Goal: Task Accomplishment & Management: Manage account settings

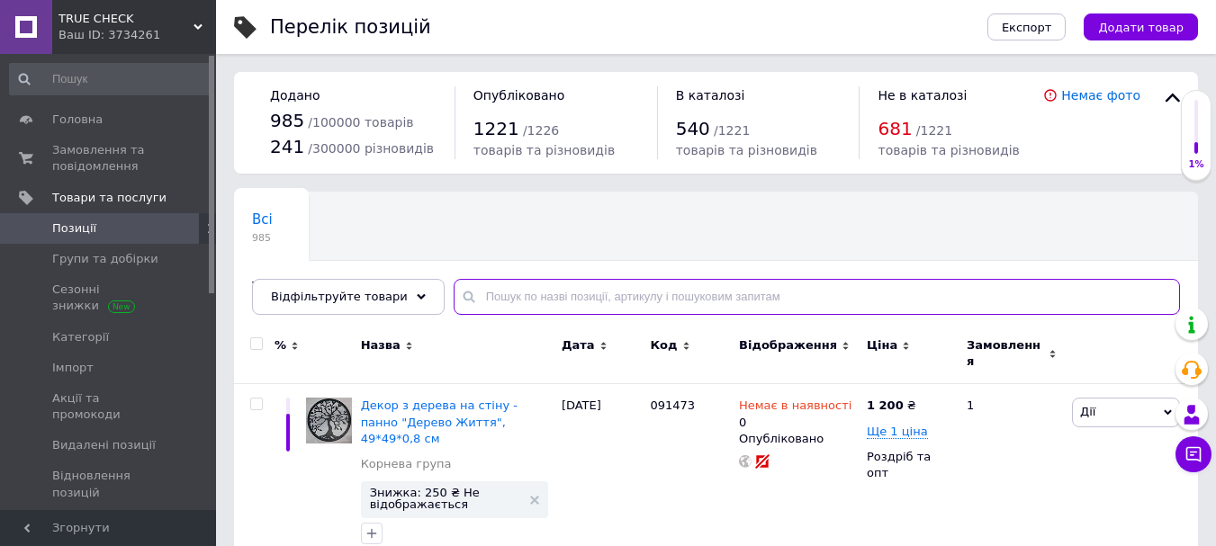
click at [490, 310] on input "text" at bounding box center [817, 297] width 726 height 36
paste input "259450"
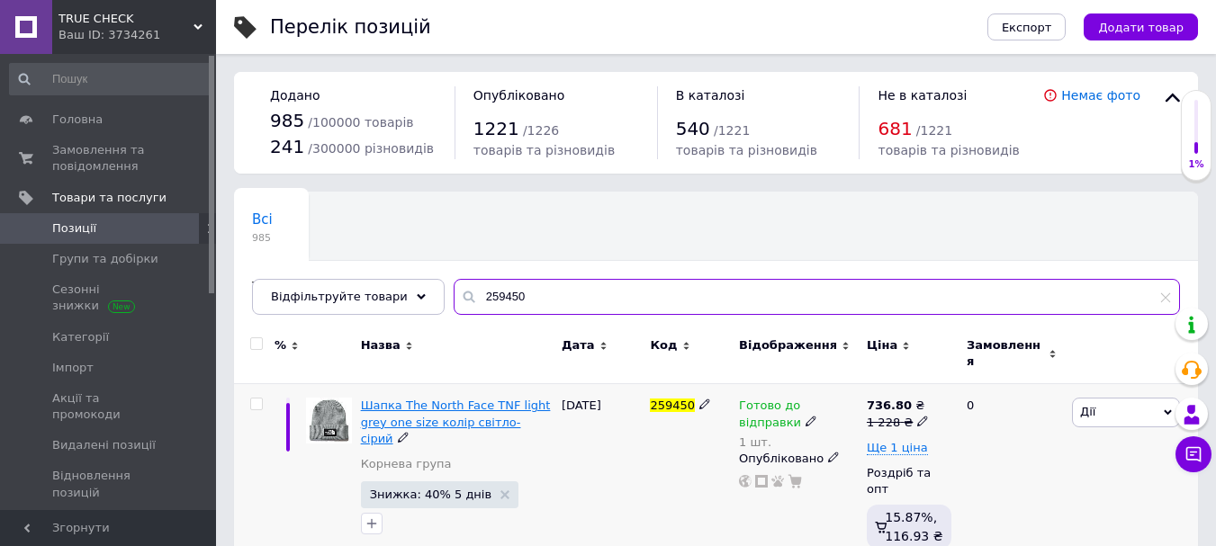
type input "259450"
click at [421, 412] on span "Шапка The North Face TNF light grey one size колір світло-сірий" at bounding box center [456, 422] width 190 height 46
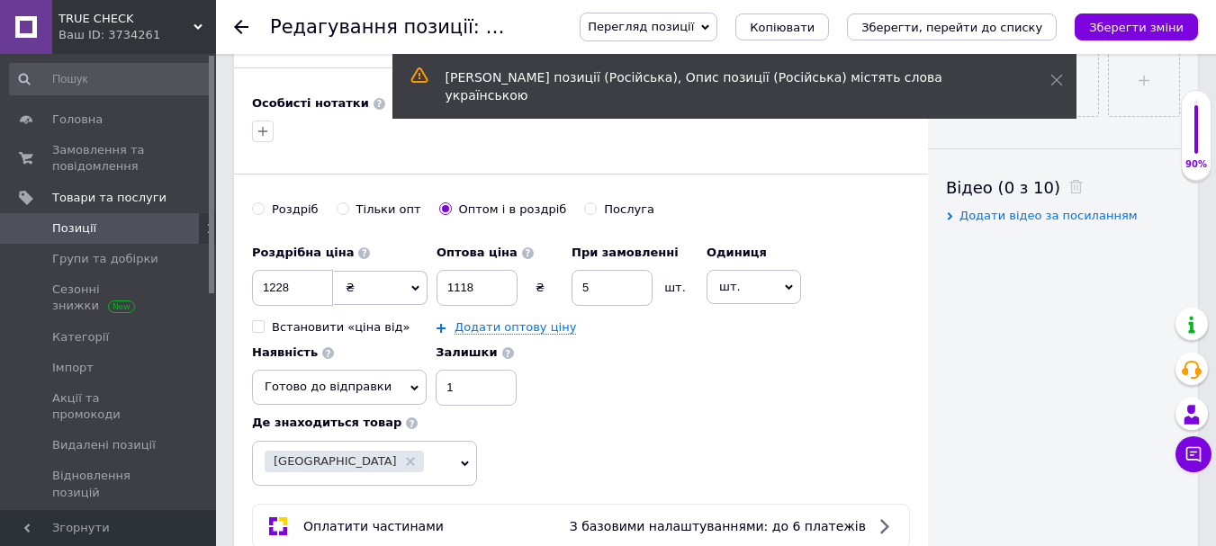
scroll to position [883, 0]
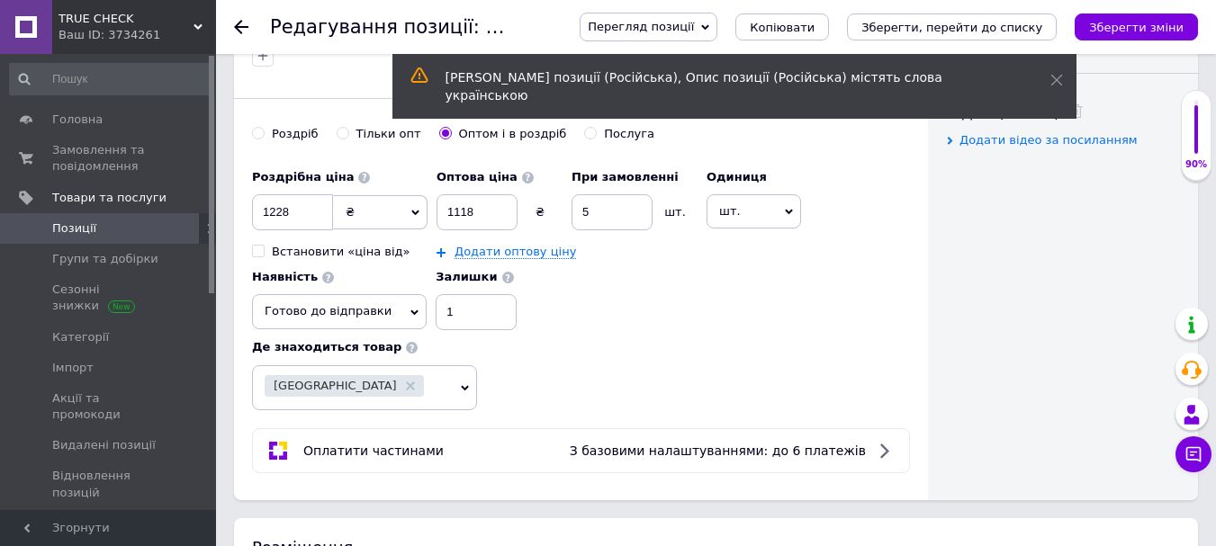
click at [401, 318] on span "Готово до відправки" at bounding box center [339, 311] width 175 height 34
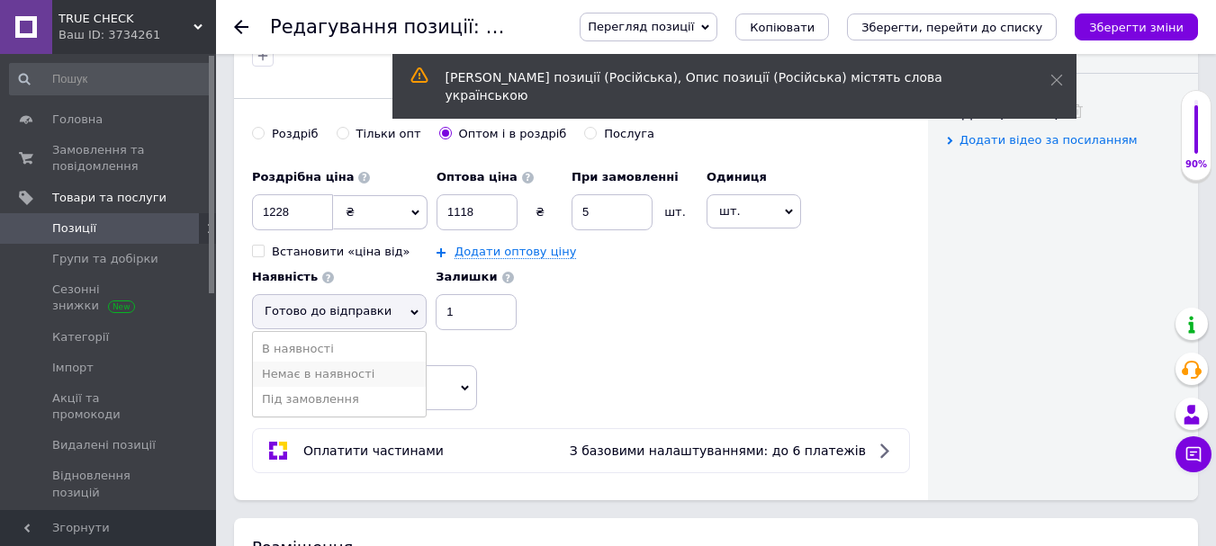
click at [358, 379] on li "Немає в наявності" at bounding box center [339, 374] width 173 height 25
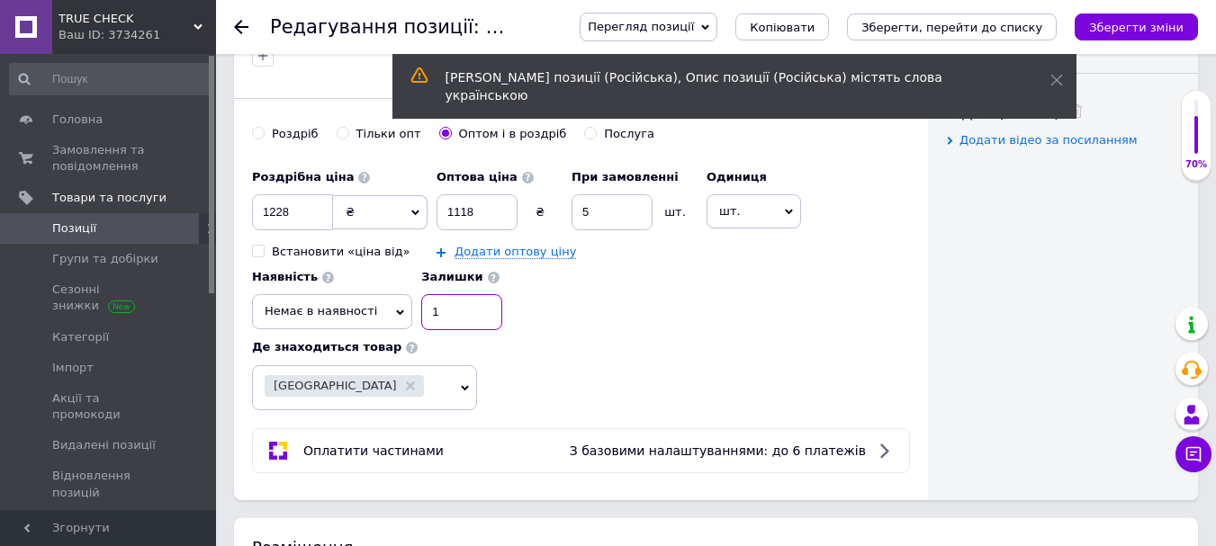
click at [447, 304] on input "1" at bounding box center [461, 312] width 81 height 36
type input "0"
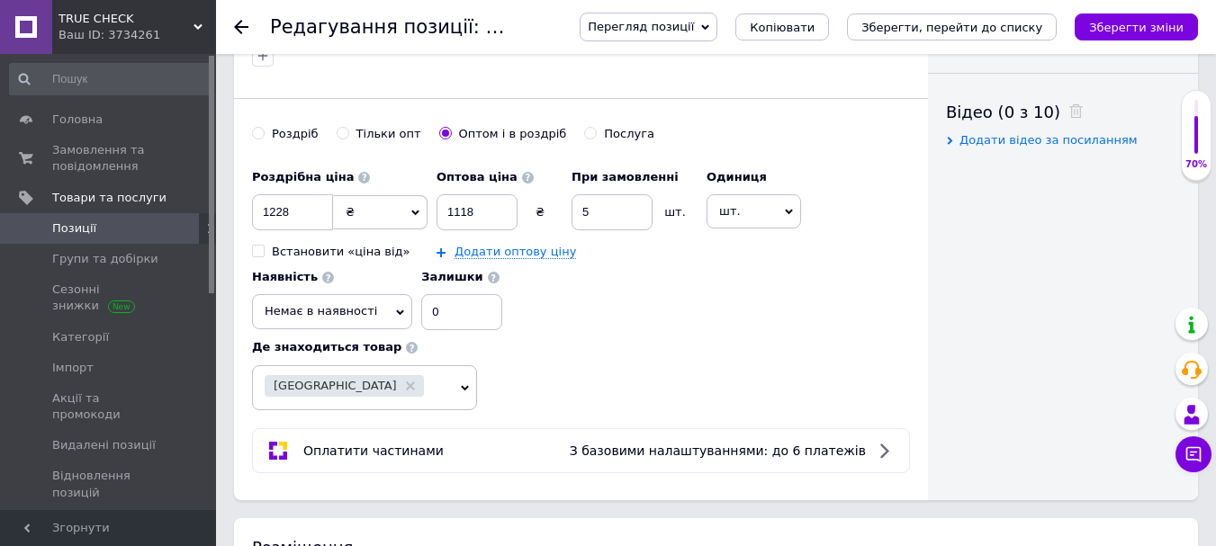
click at [612, 315] on div "Роздрібна ціна 1228 ₴ $ EUR CHF GBP ¥ PLN ₸ MDL HUF KGS CNY TRY KRW lei Встанов…" at bounding box center [581, 245] width 658 height 171
click at [1131, 32] on icon "Зберегти зміни" at bounding box center [1136, 27] width 94 height 13
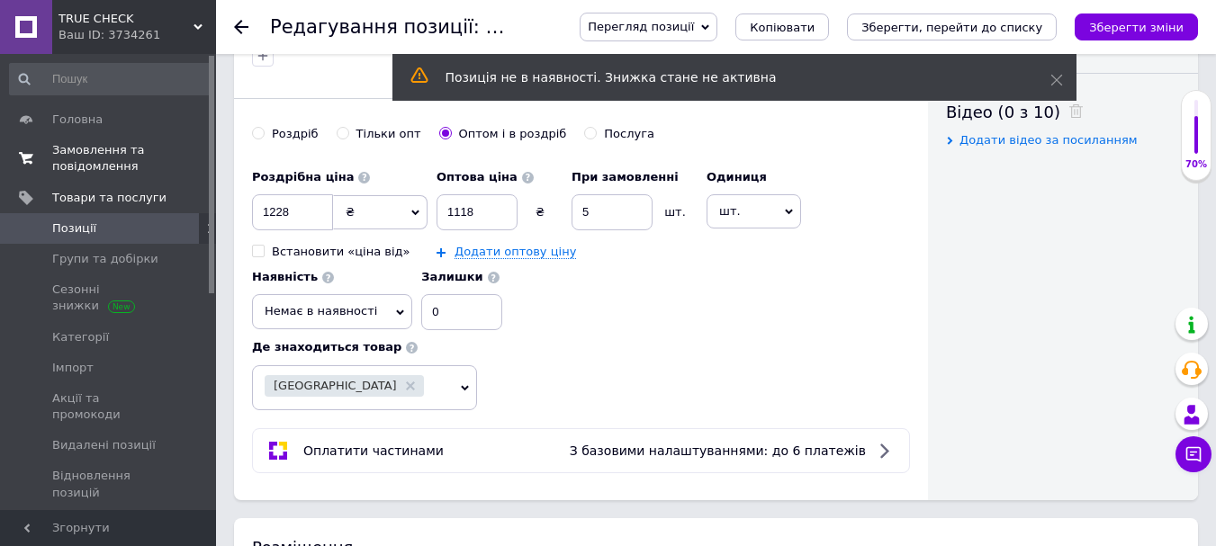
click at [106, 157] on span "Замовлення та повідомлення" at bounding box center [109, 158] width 114 height 32
